Goal: Task Accomplishment & Management: Manage account settings

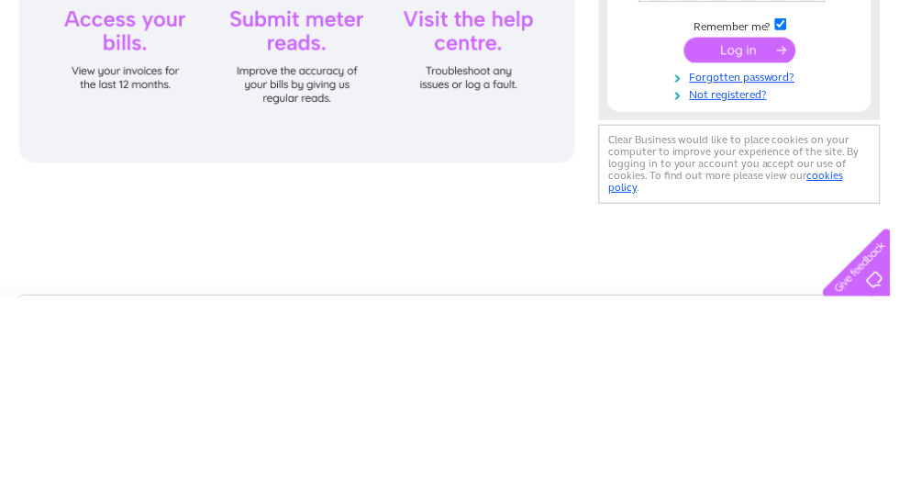
type input "1035939"
click at [747, 245] on input "submit" at bounding box center [747, 232] width 113 height 26
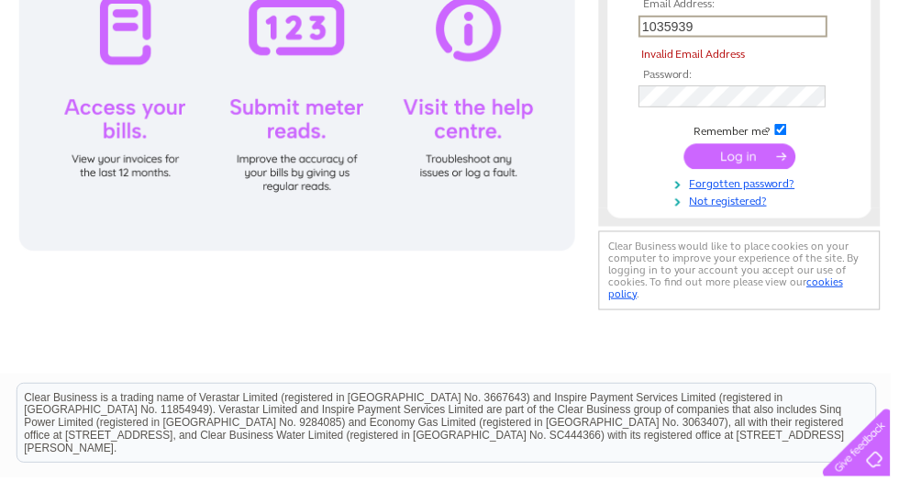
scroll to position [274, 0]
click at [704, 169] on input "submit" at bounding box center [747, 158] width 113 height 26
click at [708, 149] on input "submit" at bounding box center [747, 158] width 113 height 26
click at [726, 161] on input "submit" at bounding box center [747, 158] width 113 height 26
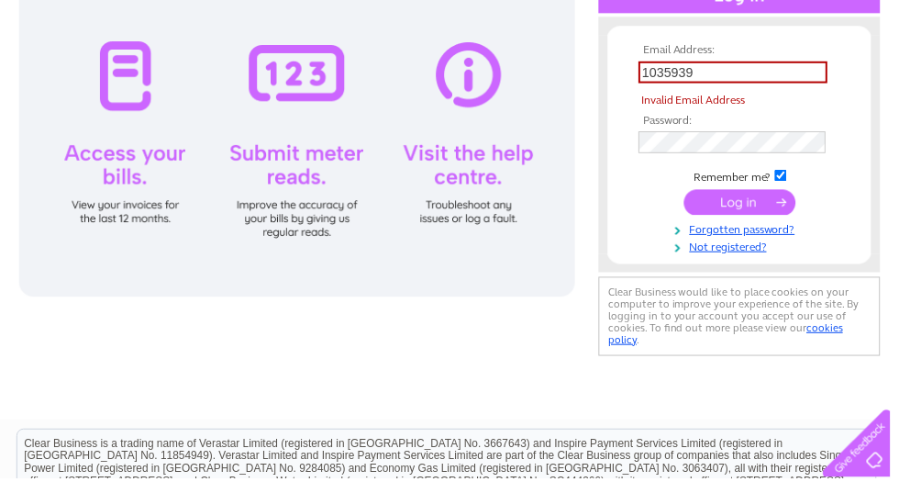
scroll to position [194, 0]
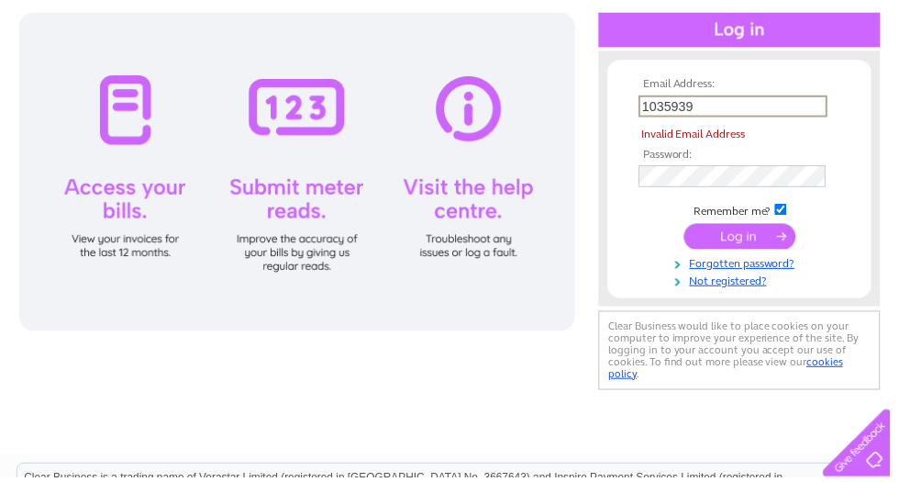
click at [717, 242] on input "submit" at bounding box center [747, 239] width 113 height 26
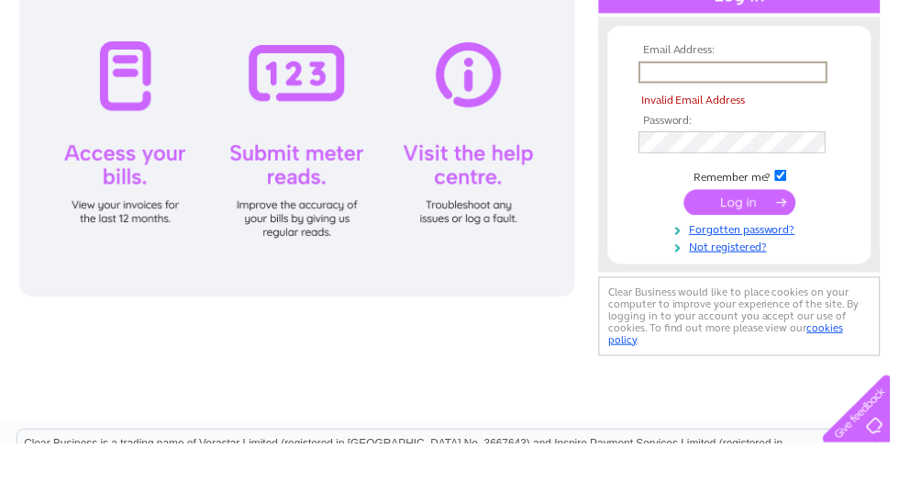
click at [116, 70] on div at bounding box center [299, 173] width 561 height 321
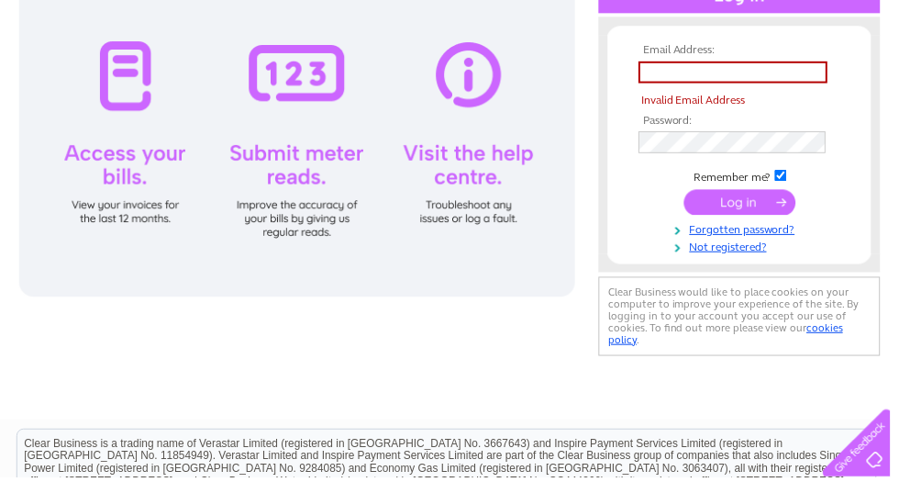
click at [126, 117] on div at bounding box center [299, 138] width 561 height 321
click at [129, 97] on div at bounding box center [299, 138] width 561 height 321
click at [333, 328] on div "Email Address: Invalid Email Address Password:" at bounding box center [453, 146] width 873 height 436
click at [328, 317] on div "Email Address: Invalid Email Address Password:" at bounding box center [453, 146] width 873 height 436
click at [471, 89] on div at bounding box center [299, 138] width 561 height 321
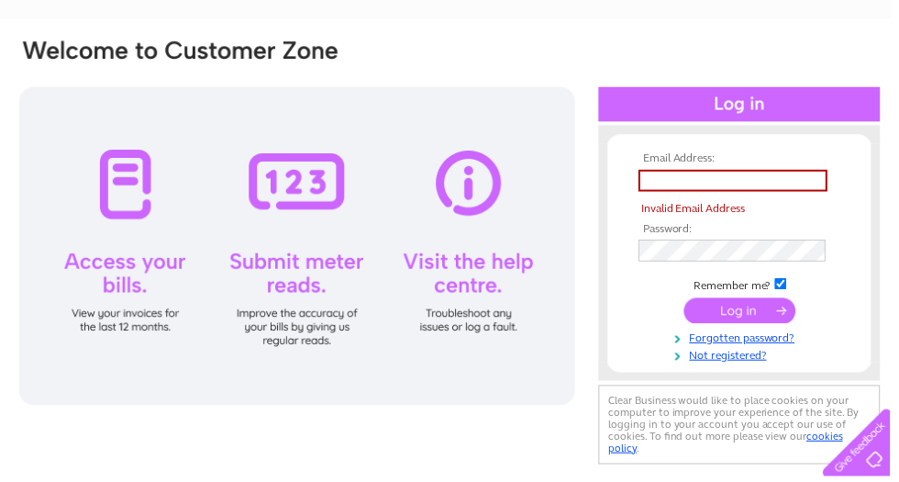
scroll to position [0, 0]
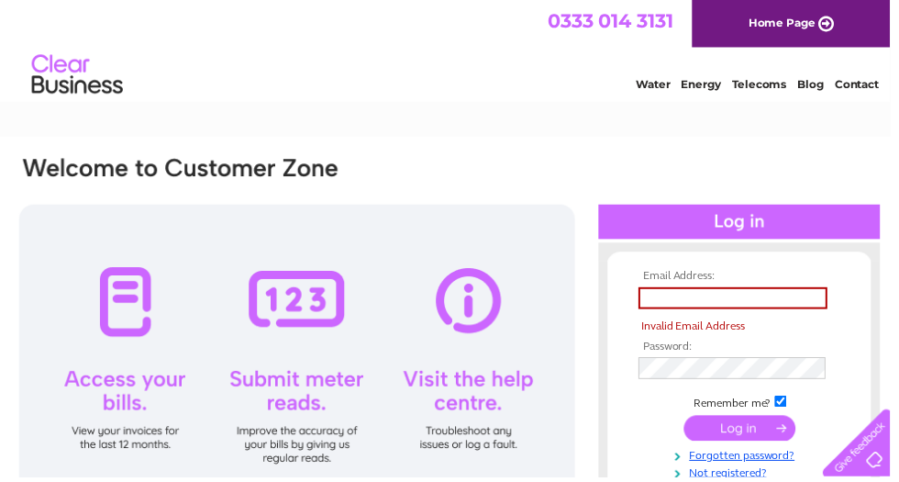
click at [663, 295] on input "text" at bounding box center [740, 301] width 191 height 22
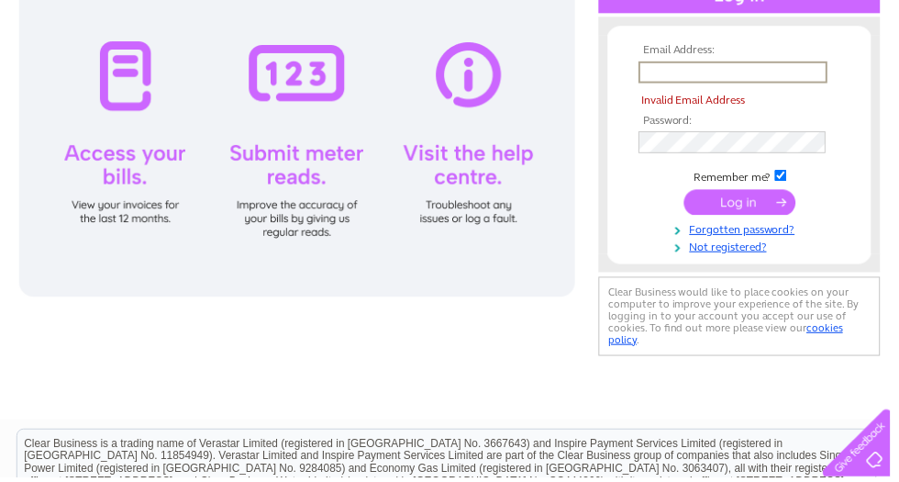
scroll to position [228, 0]
type input "1035939"
click at [711, 216] on input "submit" at bounding box center [747, 204] width 113 height 26
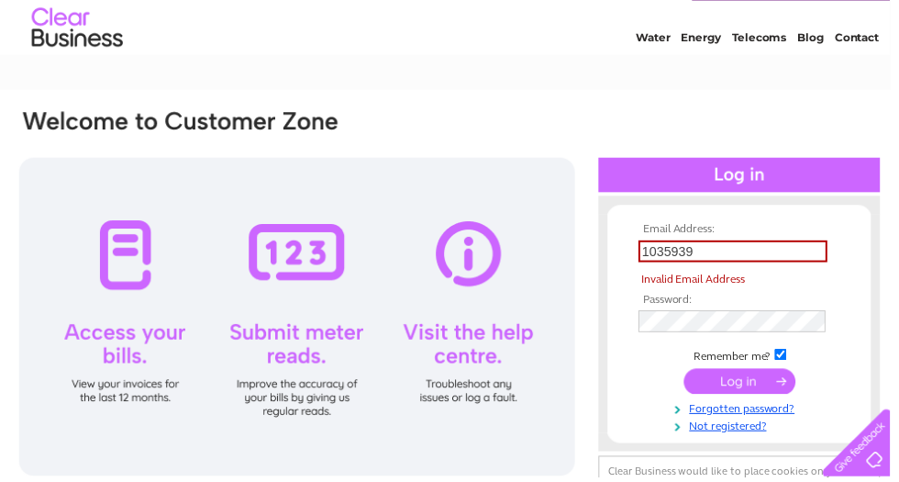
scroll to position [0, 0]
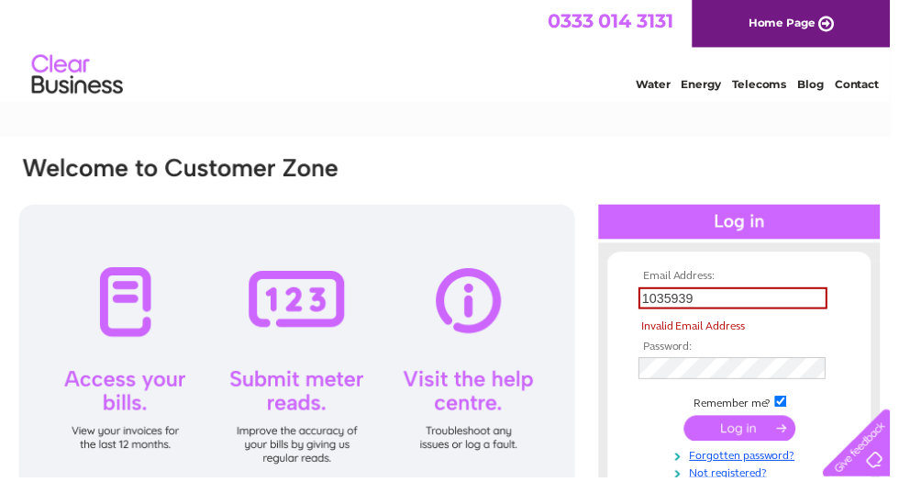
click at [798, 30] on link "Home Page" at bounding box center [799, 24] width 200 height 48
